Goal: Navigation & Orientation: Find specific page/section

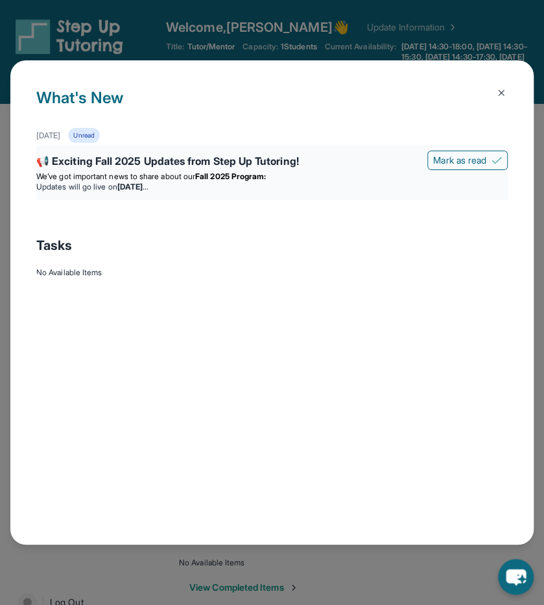
click at [245, 169] on div "📢 Exciting Fall 2025 Updates from Step Up Tutoring!" at bounding box center [272, 162] width 472 height 18
drag, startPoint x: 313, startPoint y: 187, endPoint x: 359, endPoint y: 176, distance: 47.4
click at [359, 176] on div "We’ve got important news to share about our Fall 2025 Program: Updates will go …" at bounding box center [272, 181] width 472 height 21
click at [148, 188] on strong "[DATE]" at bounding box center [132, 187] width 30 height 10
click at [148, 187] on strong "[DATE]" at bounding box center [132, 187] width 30 height 10
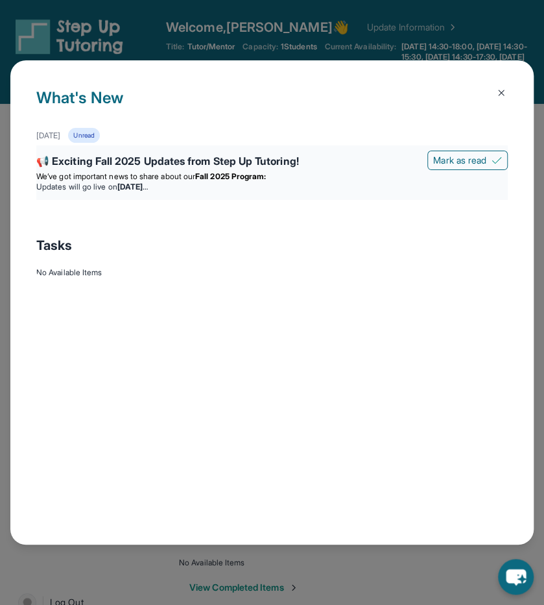
click at [148, 187] on strong "[DATE]" at bounding box center [132, 187] width 30 height 10
click at [502, 86] on button at bounding box center [502, 93] width 26 height 26
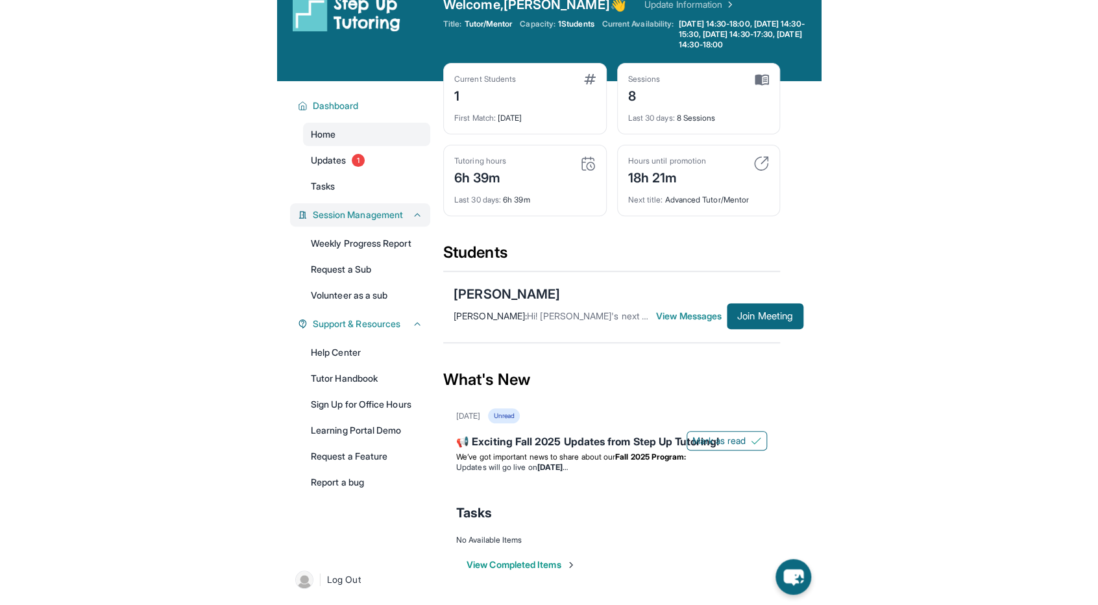
scroll to position [23, 0]
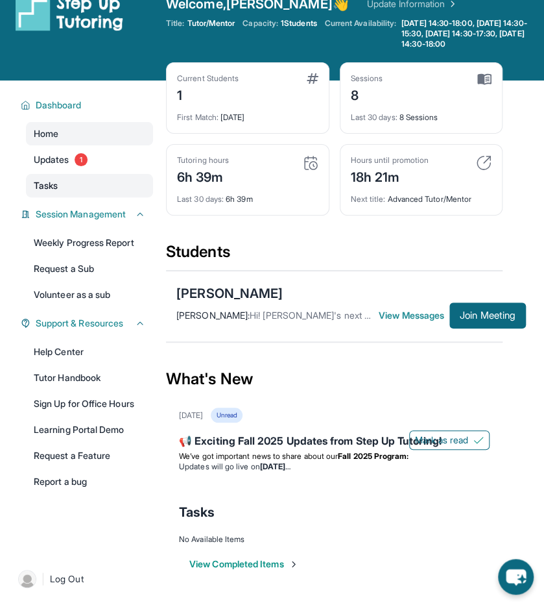
click at [64, 186] on link "Tasks" at bounding box center [89, 185] width 127 height 23
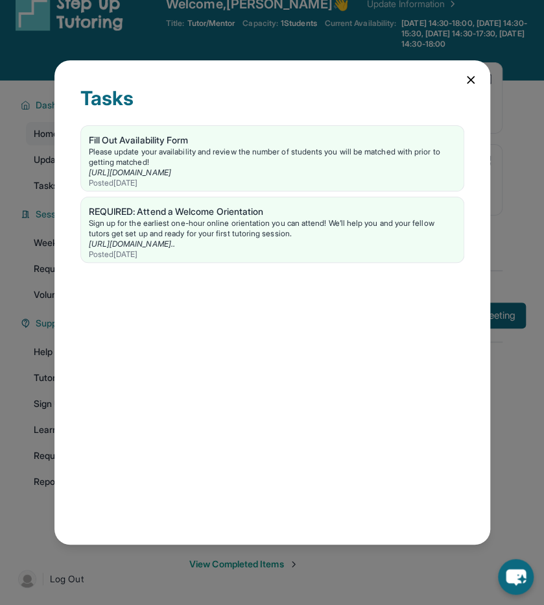
click at [477, 79] on div "Tasks Fill Out Availability Form Please update your availability and review the…" at bounding box center [272, 302] width 436 height 484
click at [467, 79] on icon at bounding box center [471, 79] width 13 height 13
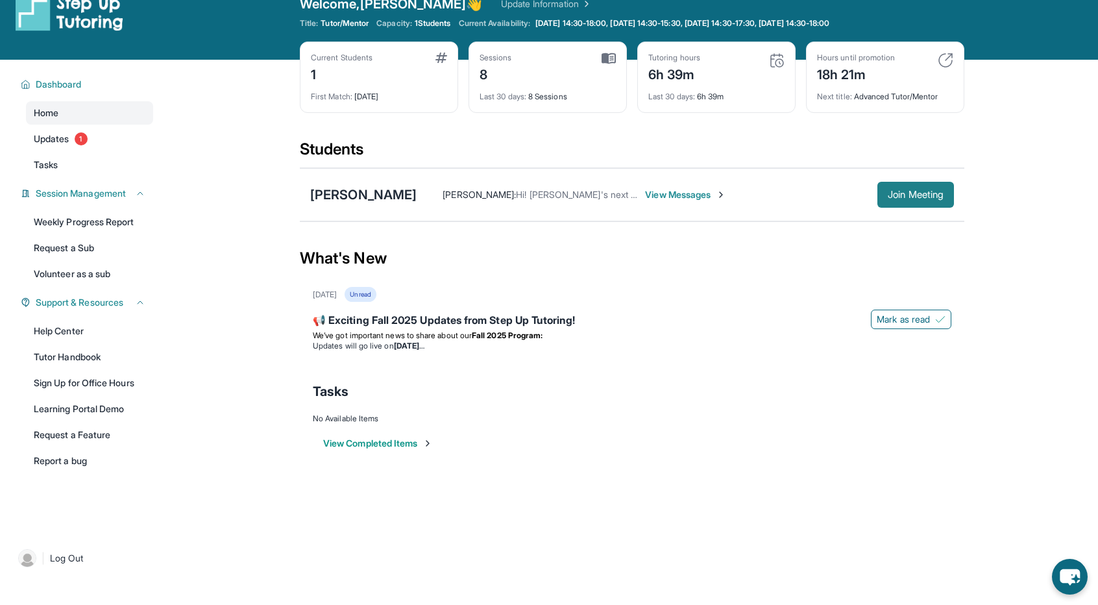
click at [553, 196] on span "Join Meeting" at bounding box center [916, 195] width 56 height 8
